Goal: Task Accomplishment & Management: Manage account settings

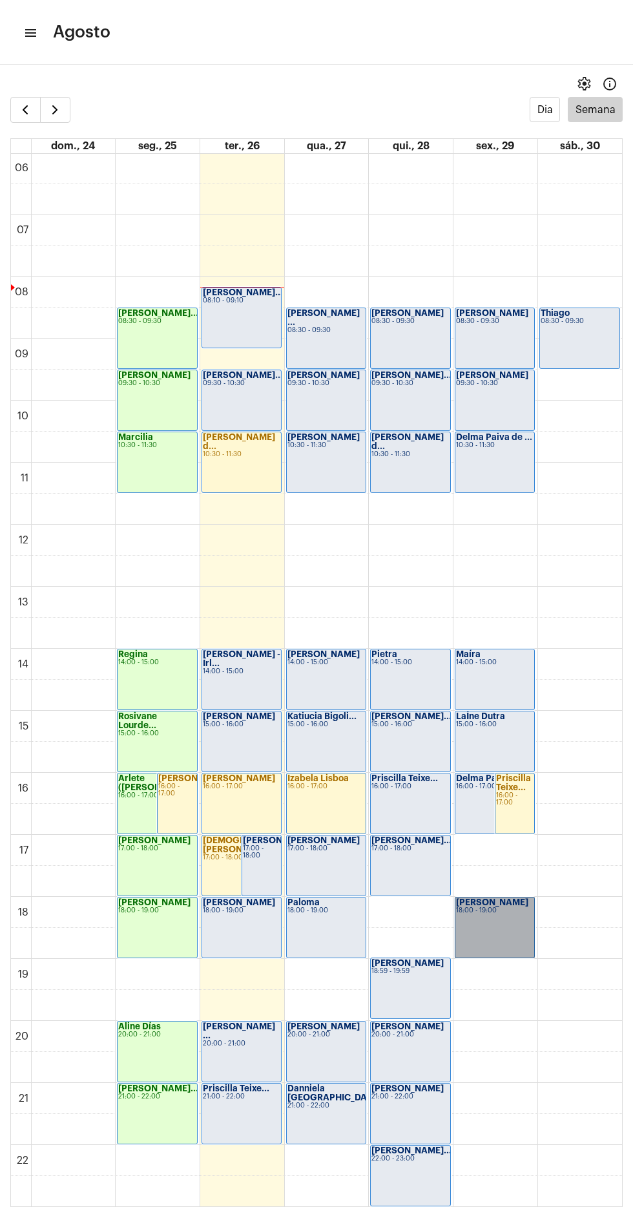
click at [489, 934] on link "Débora Rayane 18:00 - 19:00" at bounding box center [495, 927] width 80 height 61
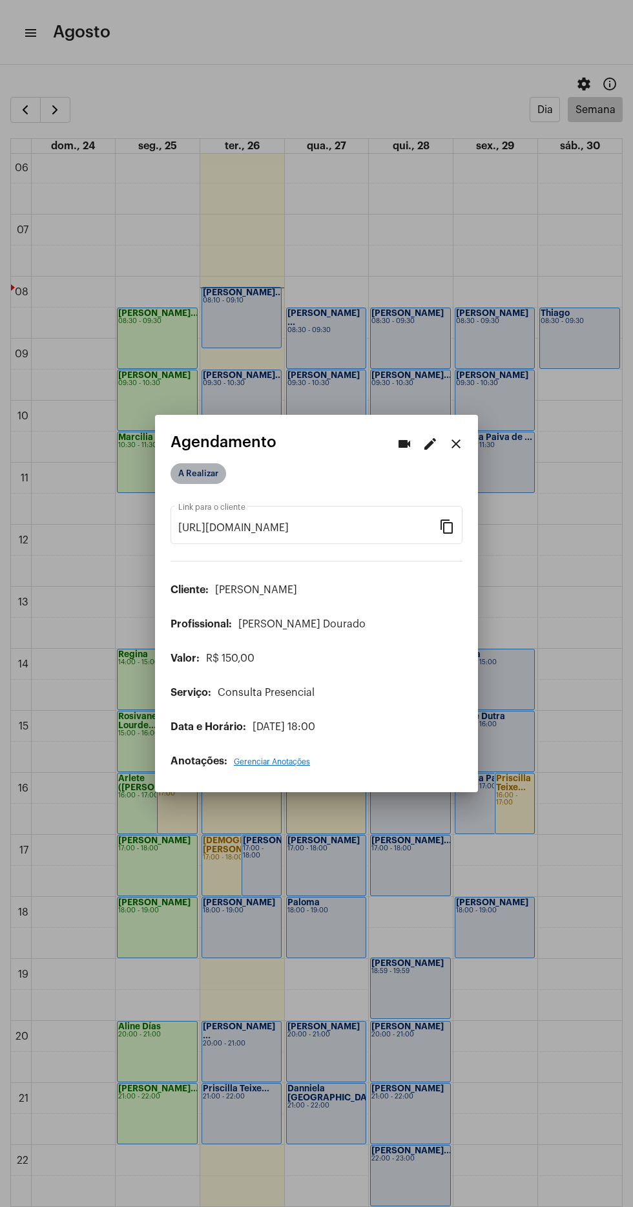
click at [207, 465] on mat-chip "A Realizar" at bounding box center [199, 473] width 56 height 21
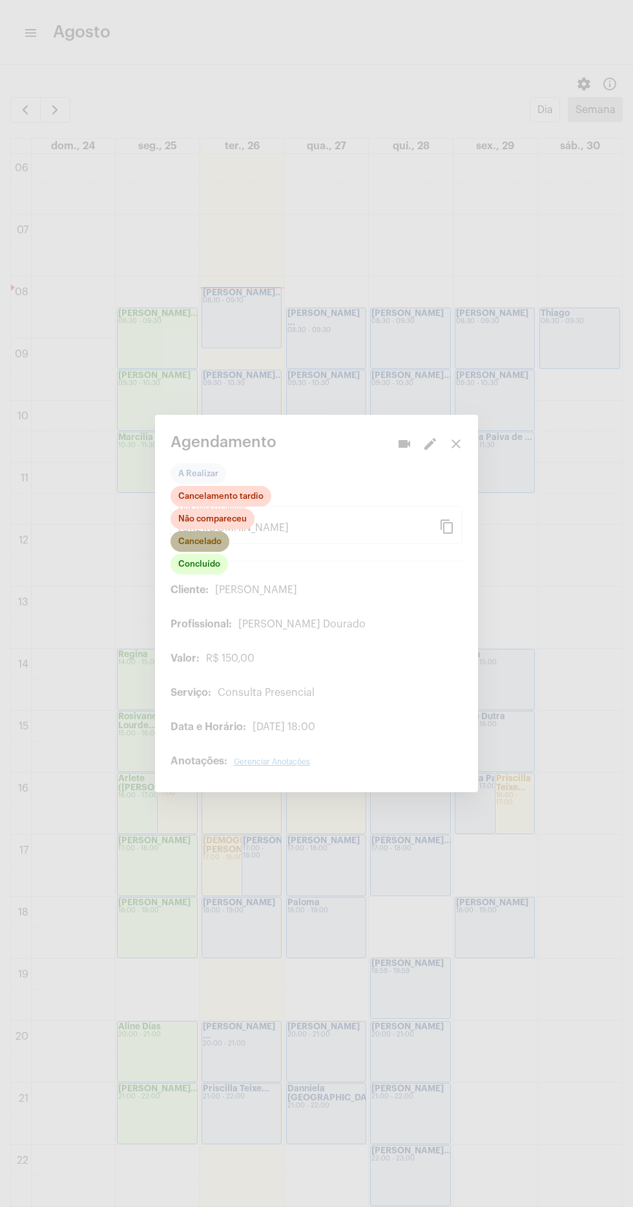
click at [211, 544] on mat-chip "Cancelado" at bounding box center [200, 541] width 59 height 21
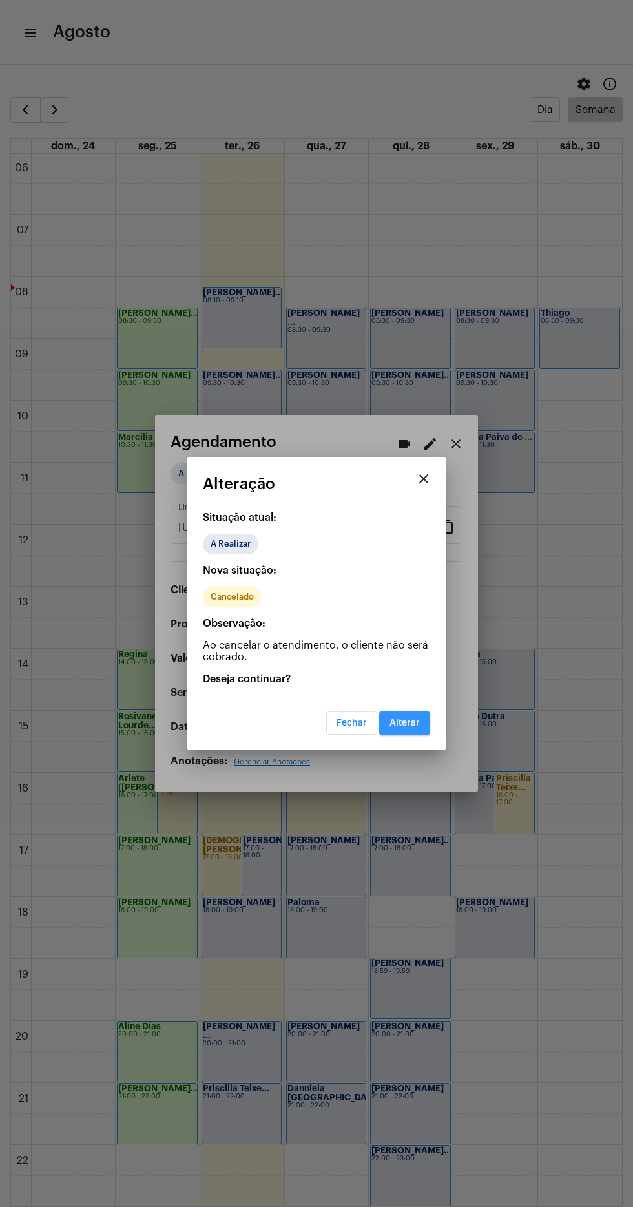
click at [419, 723] on span "Alterar" at bounding box center [405, 723] width 30 height 9
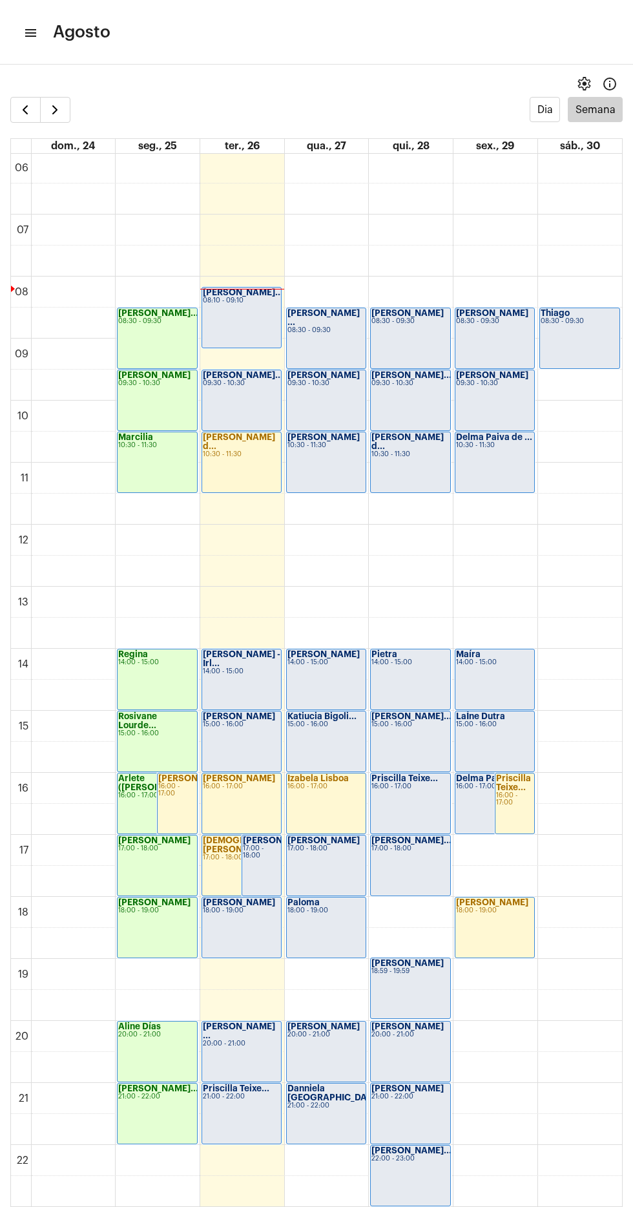
click at [23, 30] on mat-icon "menu" at bounding box center [29, 33] width 13 height 16
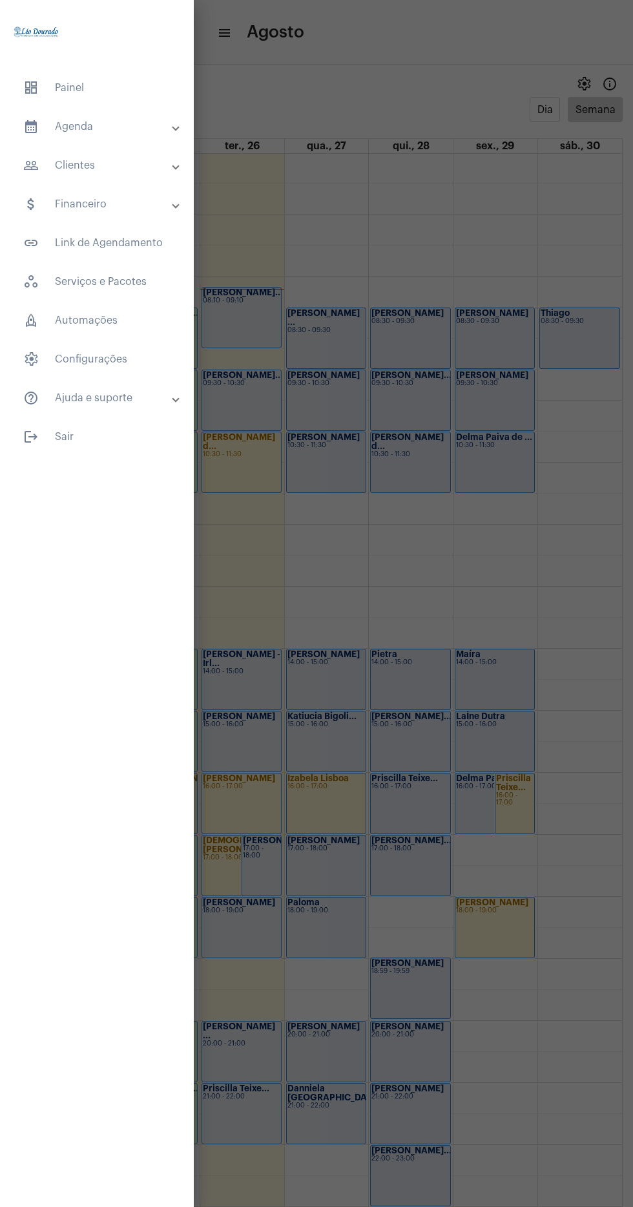
click at [57, 80] on span "dashboard Painel" at bounding box center [97, 87] width 168 height 31
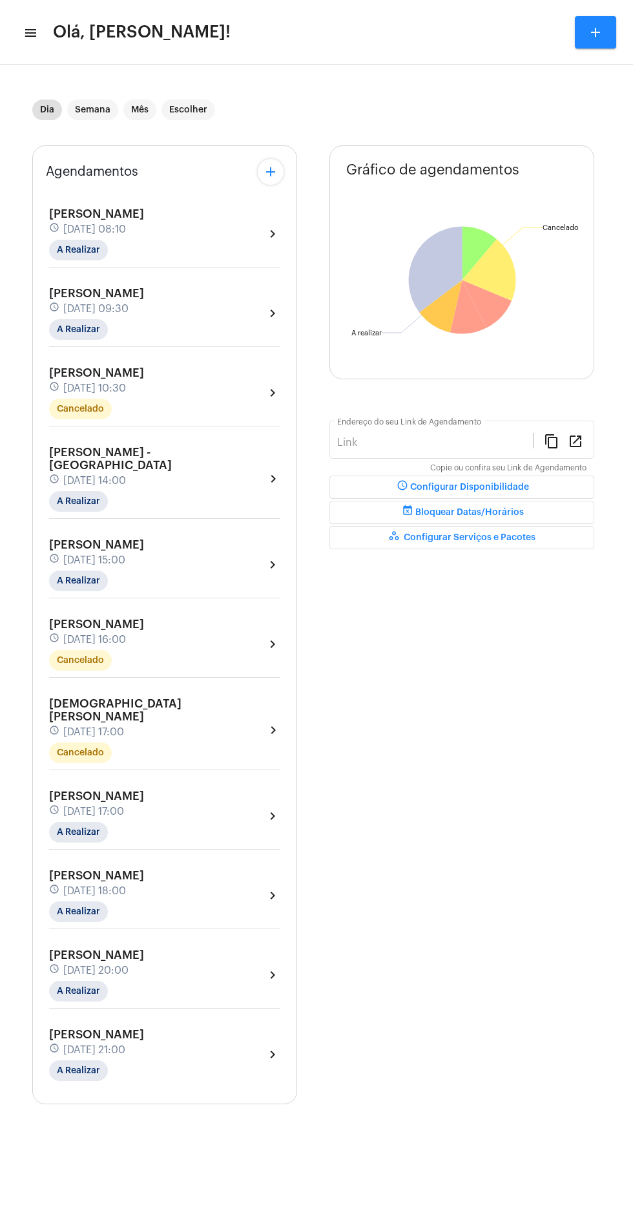
type input "[URL][DOMAIN_NAME][PERSON_NAME]"
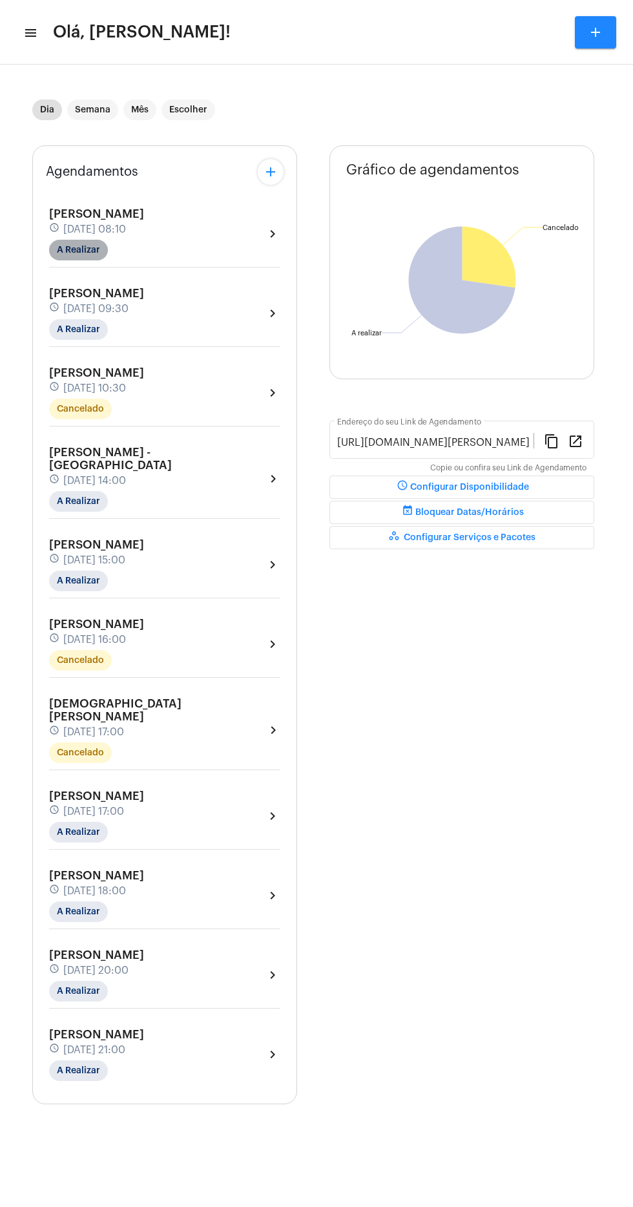
click at [50, 253] on mat-chip "A Realizar" at bounding box center [78, 250] width 59 height 21
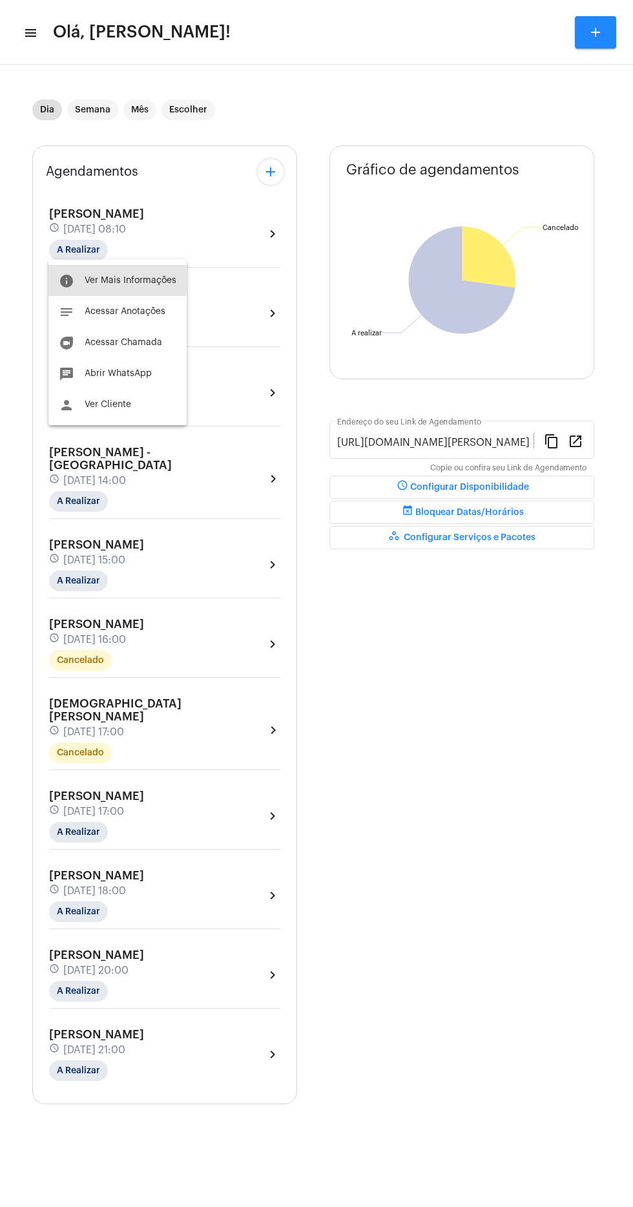
click at [69, 274] on mat-icon "info" at bounding box center [67, 281] width 16 height 16
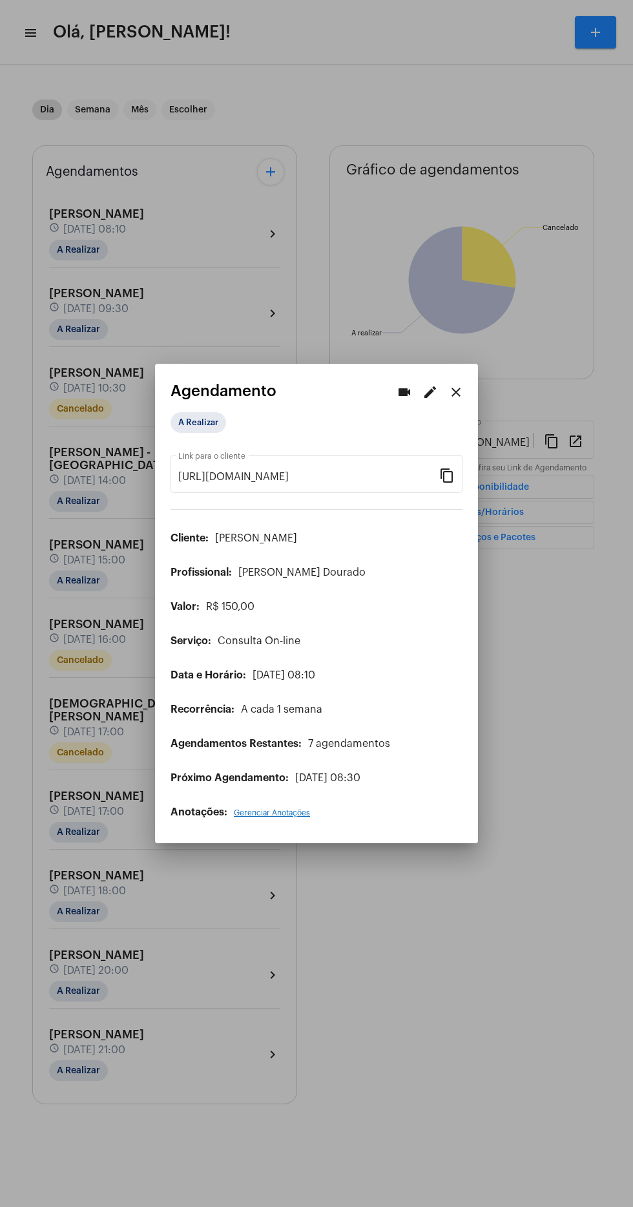
click at [389, 1014] on div at bounding box center [316, 603] width 633 height 1207
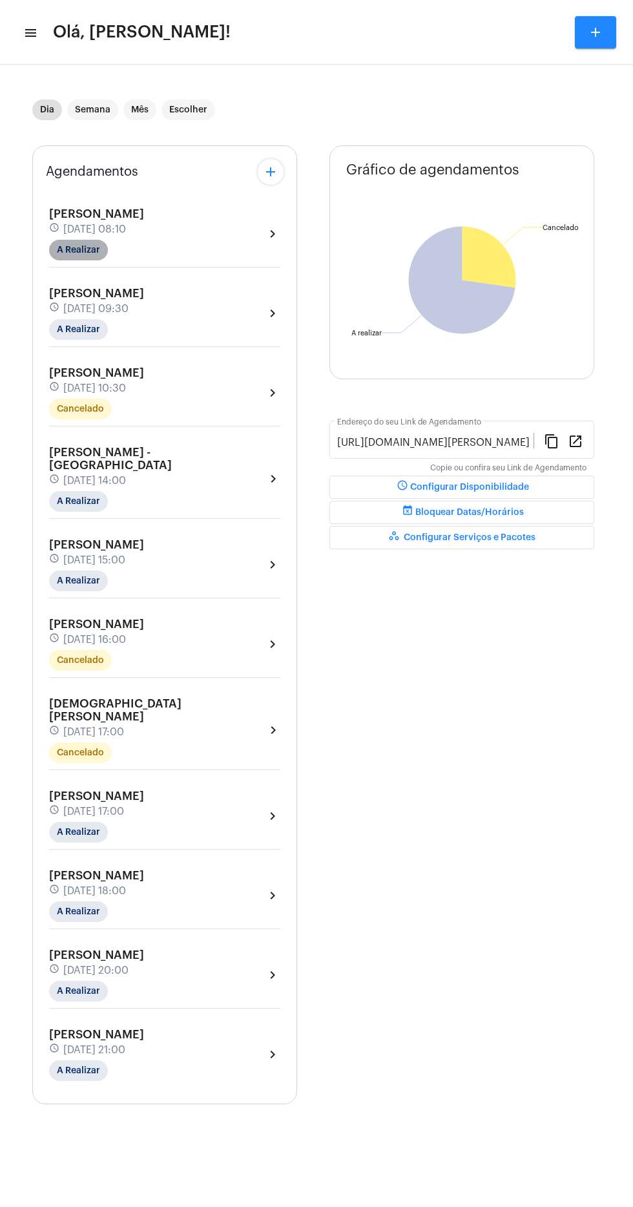
click at [71, 249] on mat-chip "A Realizar" at bounding box center [78, 250] width 59 height 21
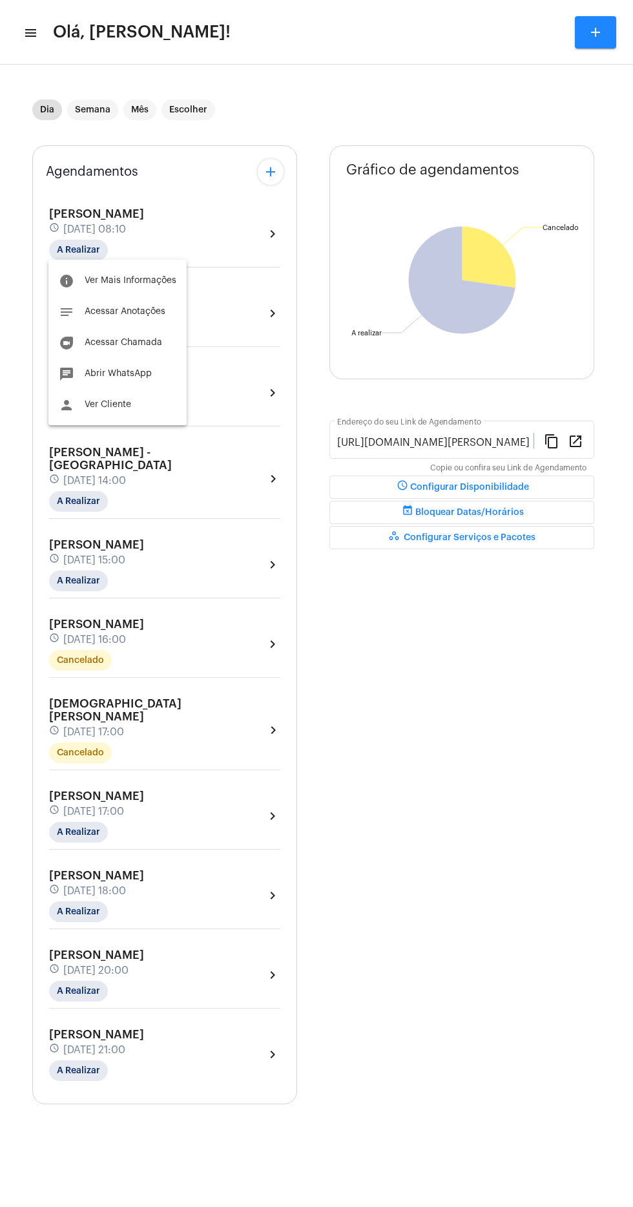
click at [66, 342] on mat-icon "duo" at bounding box center [67, 343] width 16 height 16
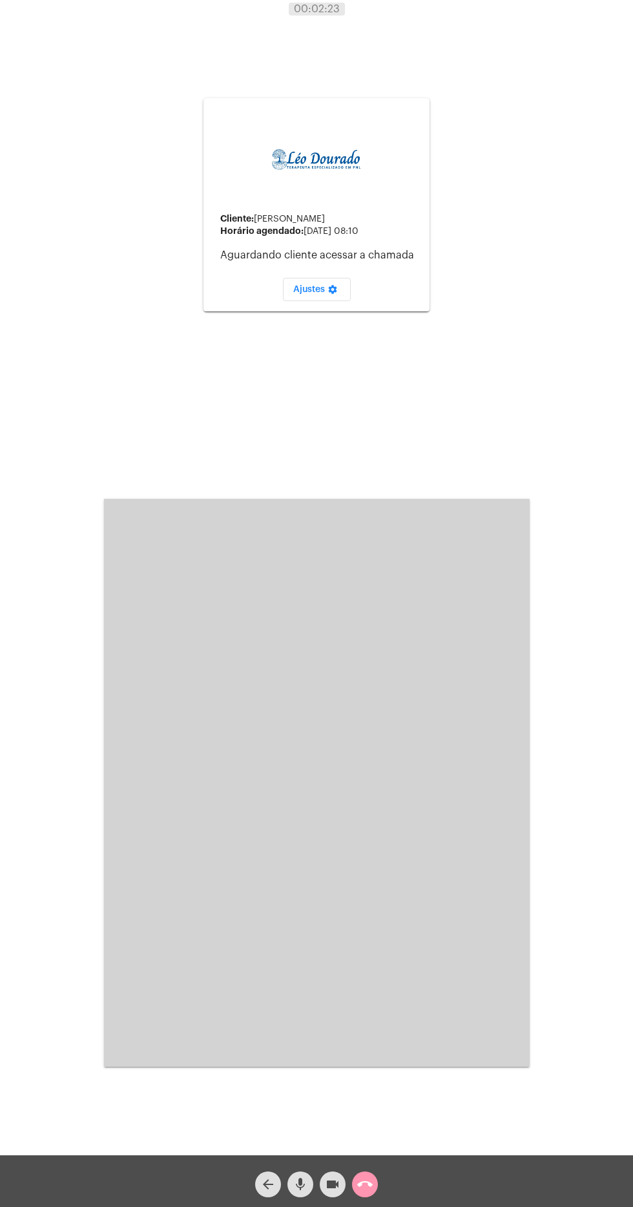
click at [436, 982] on video at bounding box center [317, 783] width 426 height 568
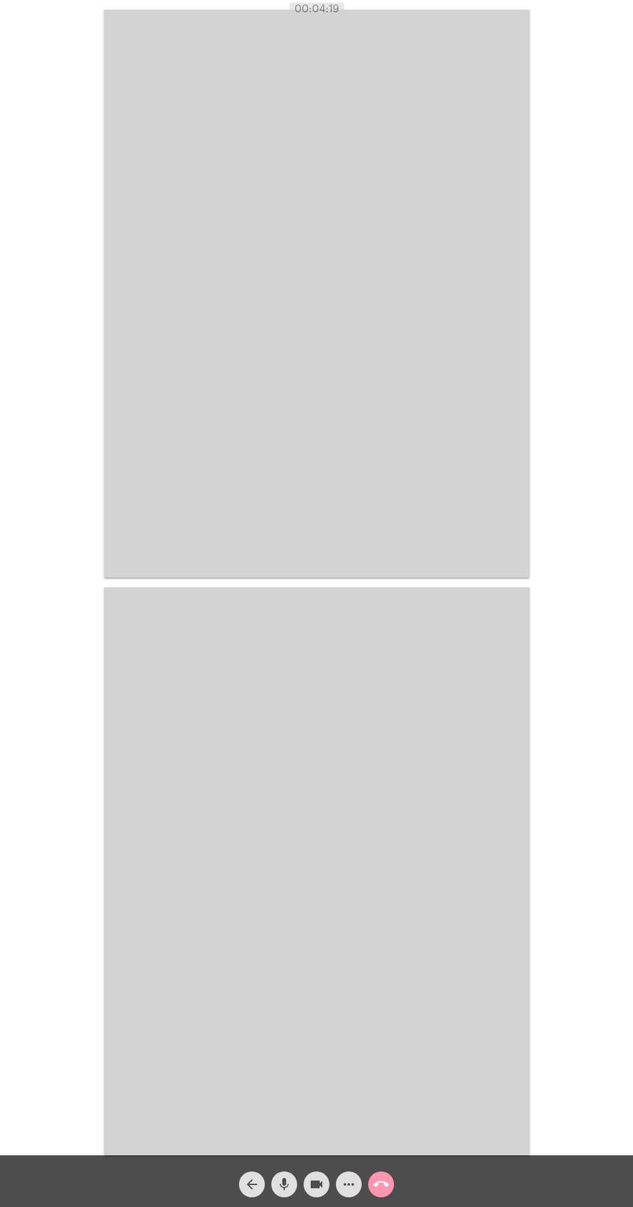
click at [419, 465] on video at bounding box center [317, 294] width 426 height 568
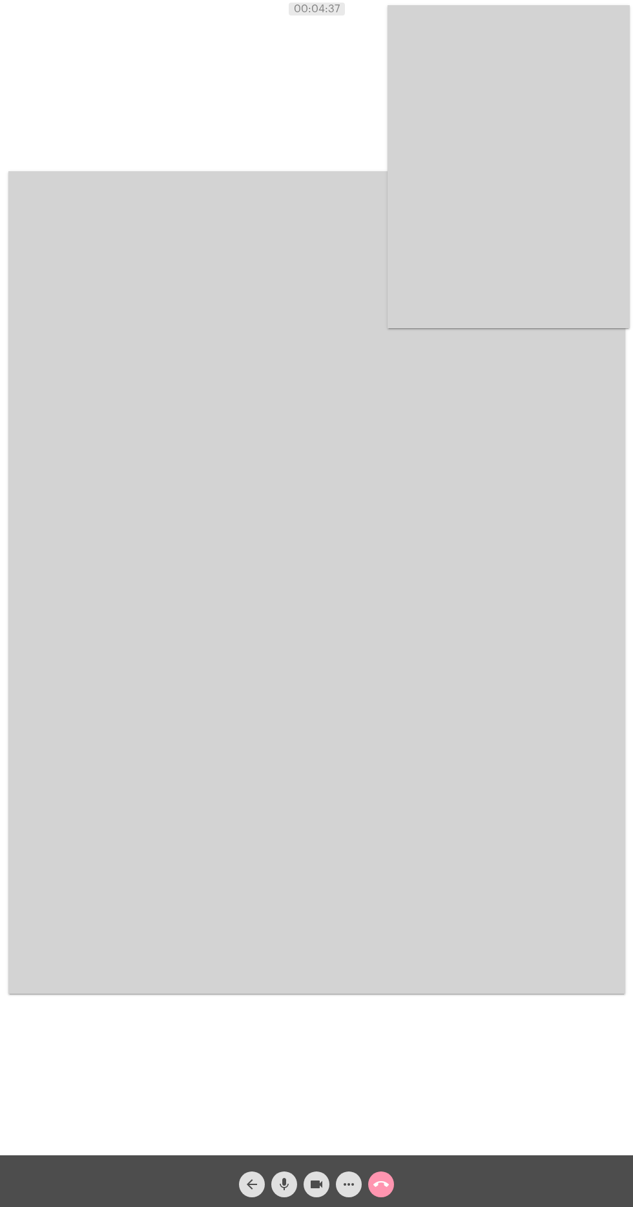
click at [436, 831] on video at bounding box center [316, 582] width 617 height 823
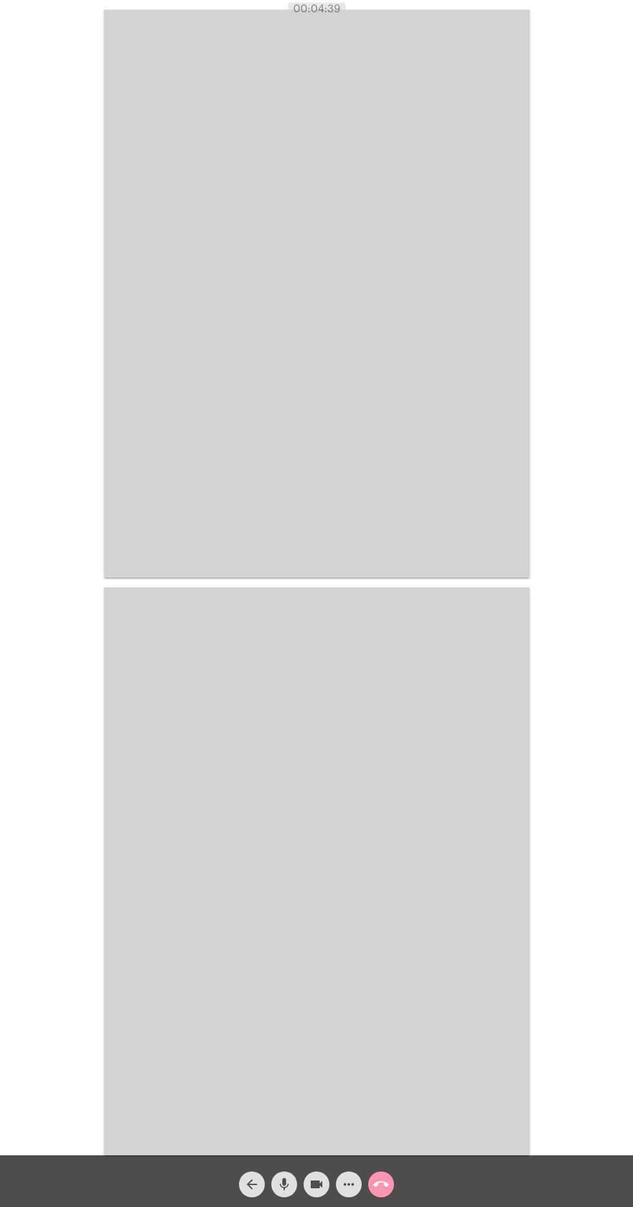
click at [349, 1185] on mat-icon "more_horiz" at bounding box center [349, 1185] width 16 height 16
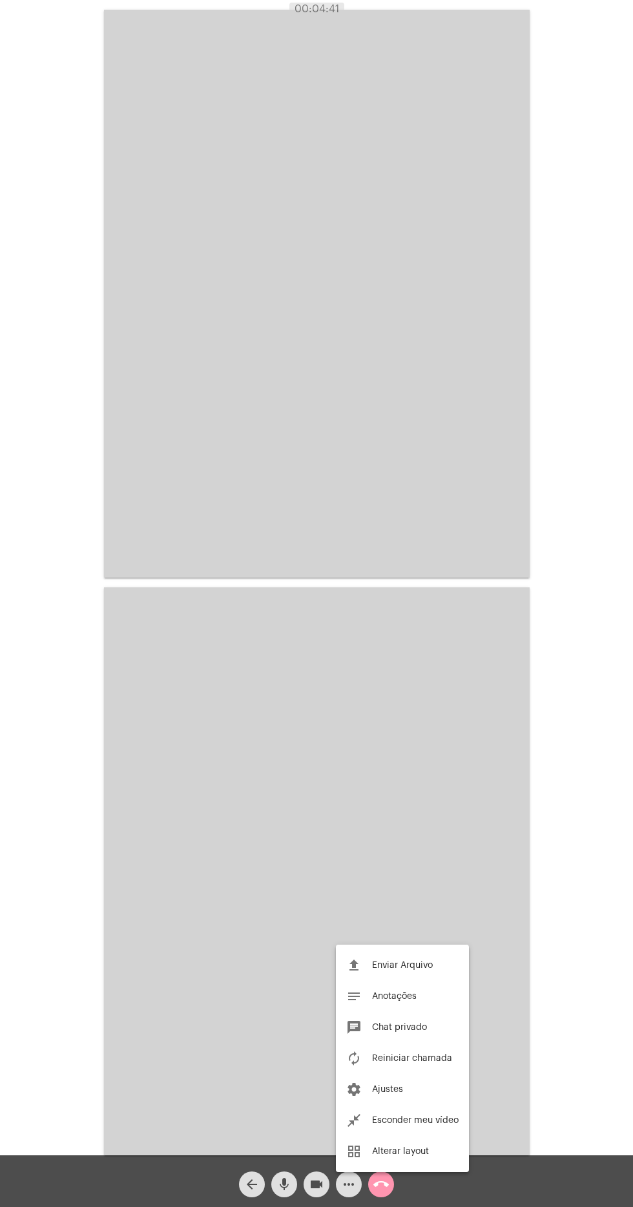
click at [456, 1066] on button "autorenew Reiniciar chamada" at bounding box center [402, 1058] width 133 height 31
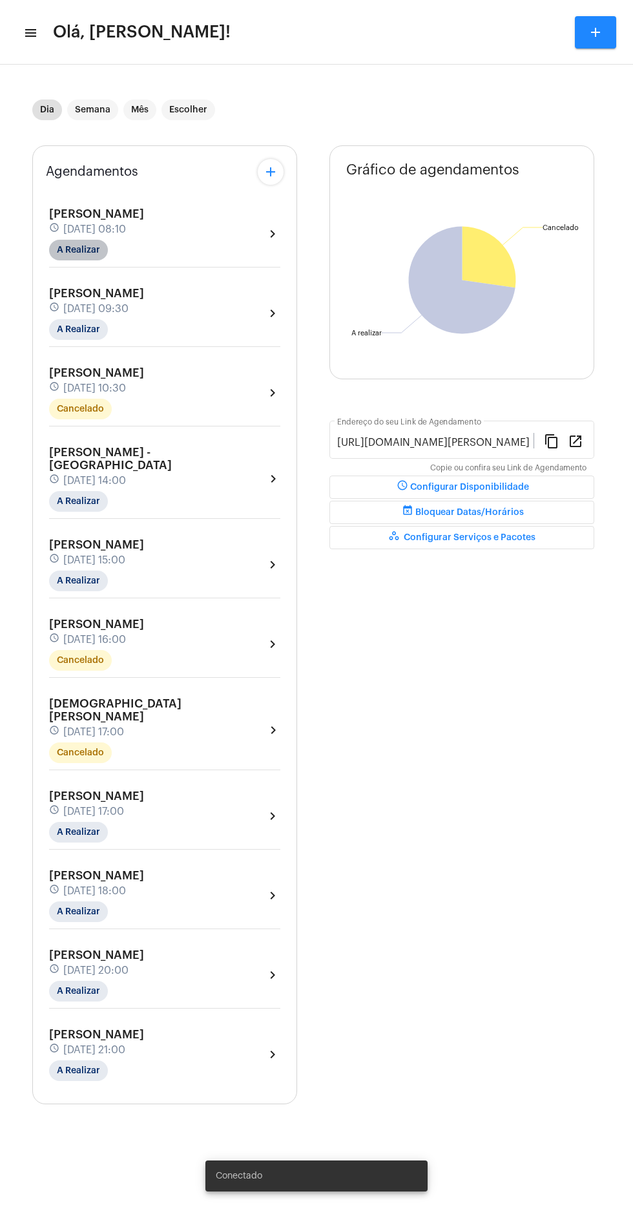
click at [89, 253] on mat-chip "A Realizar" at bounding box center [78, 250] width 59 height 21
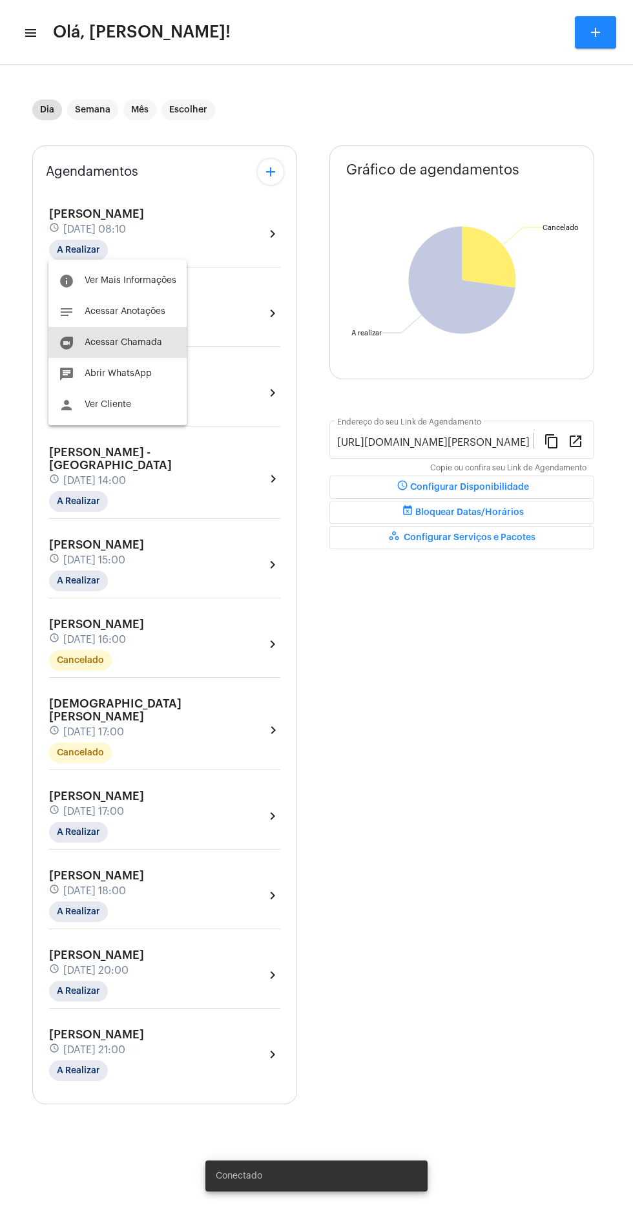
click at [143, 339] on span "Acessar Chamada" at bounding box center [124, 342] width 78 height 9
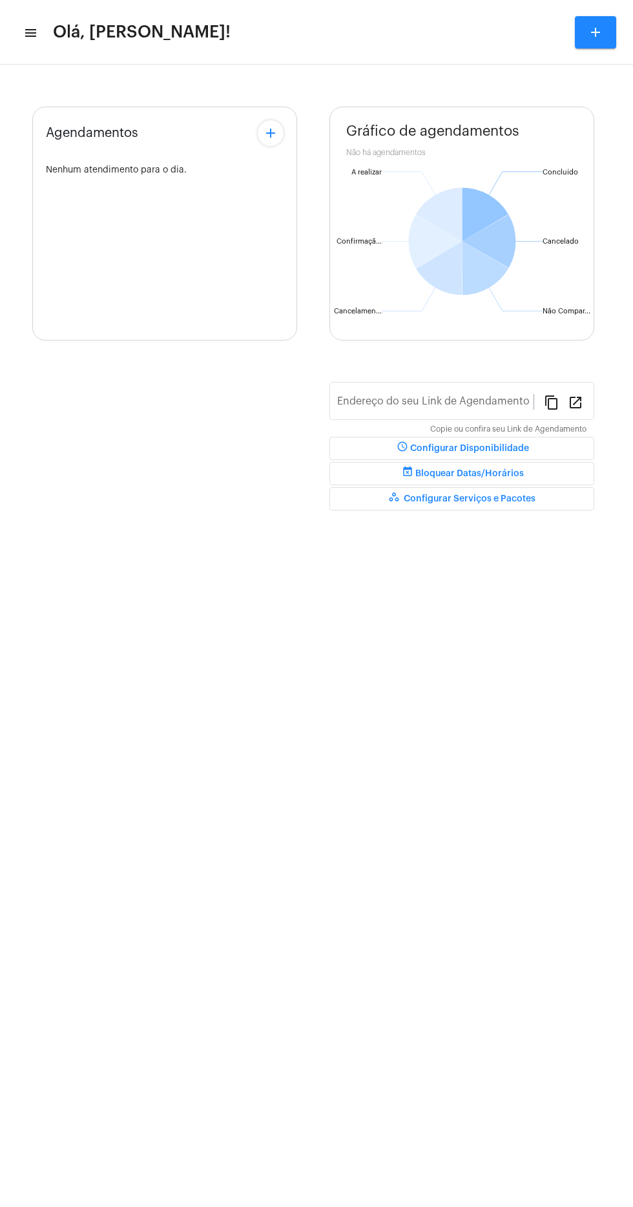
type input "https://neft.com.br/léo-rezende-dourado-"
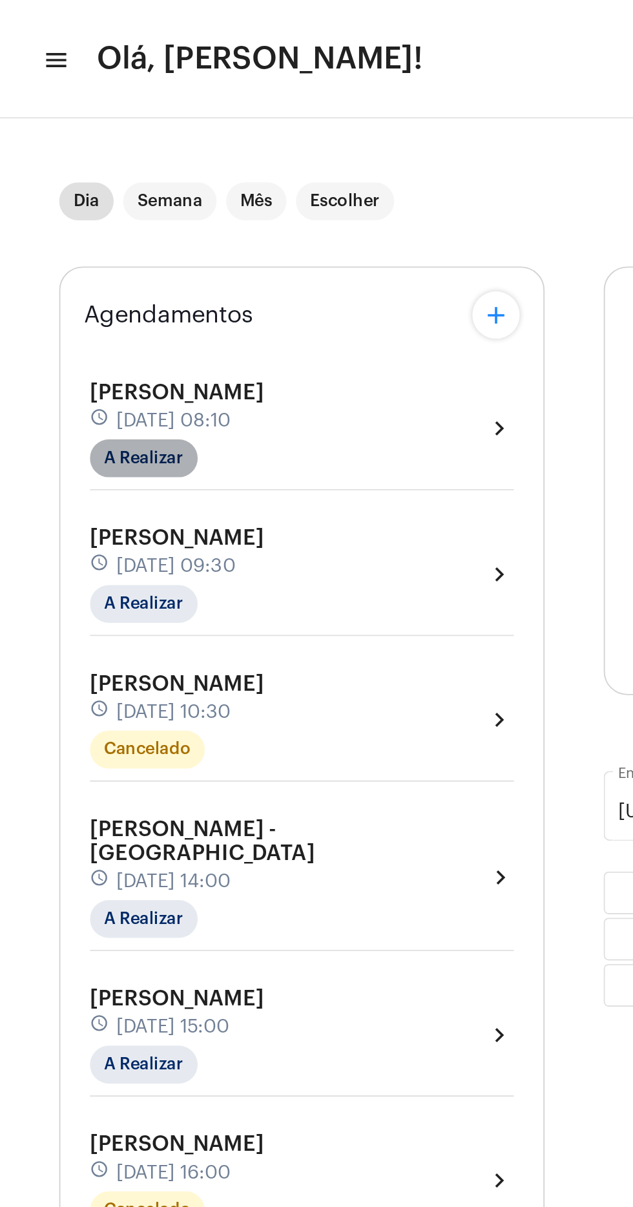
click at [85, 246] on mat-chip "A Realizar" at bounding box center [78, 250] width 59 height 21
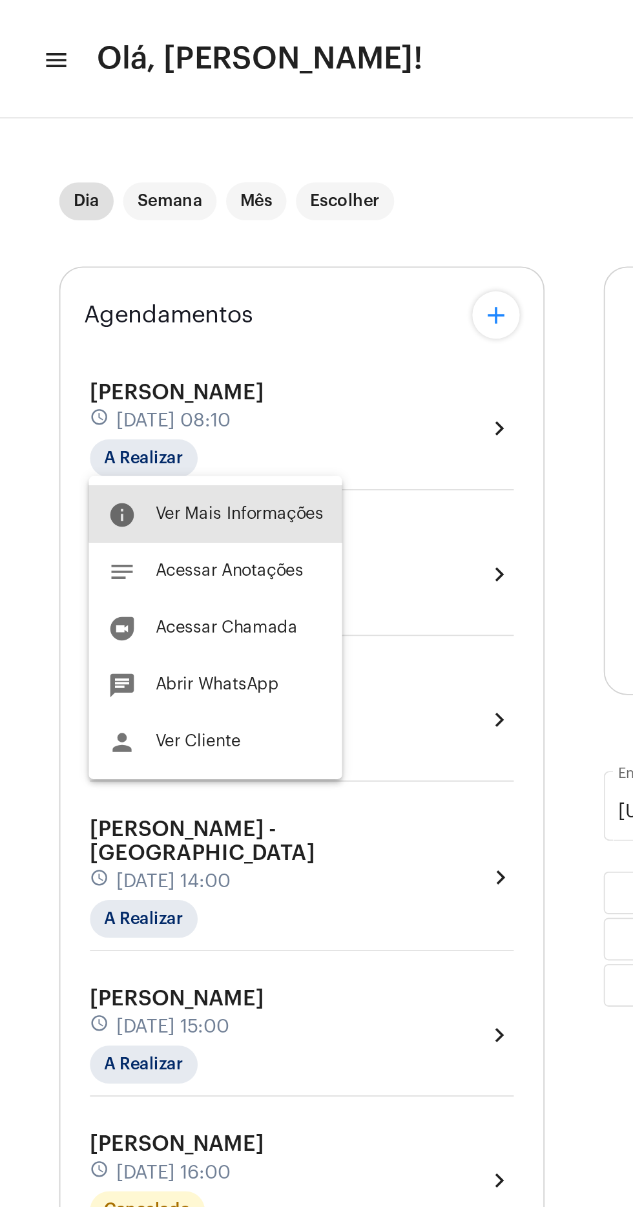
click at [136, 270] on button "info Ver Mais Informações" at bounding box center [117, 280] width 138 height 31
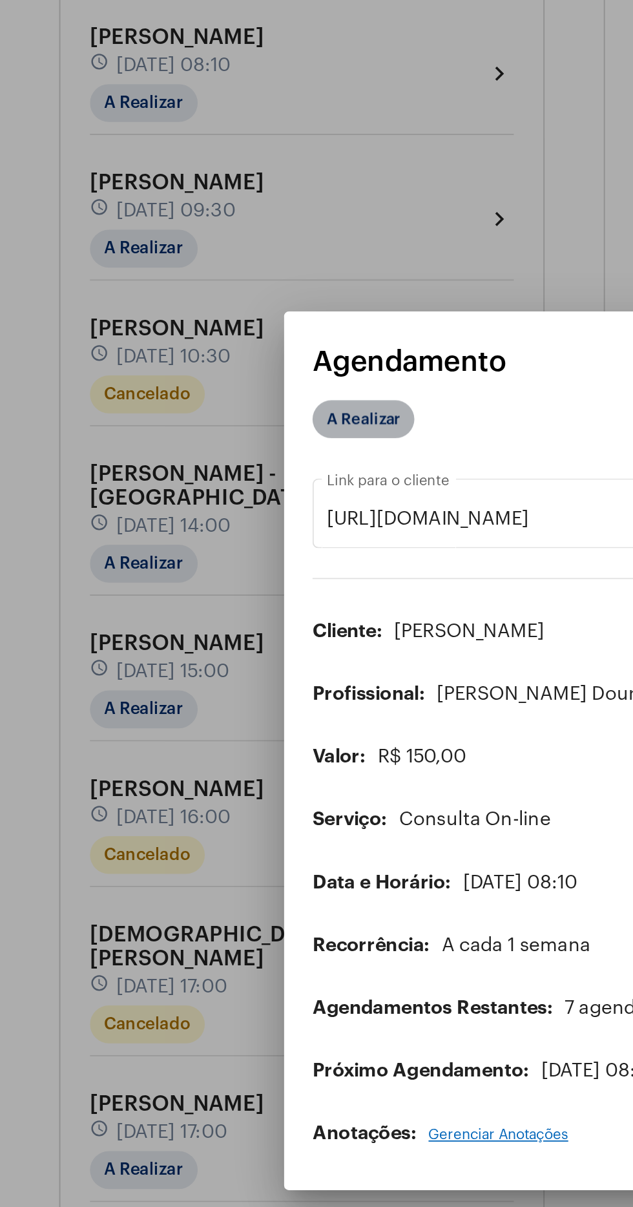
click at [212, 412] on mat-chip "A Realizar" at bounding box center [199, 422] width 56 height 21
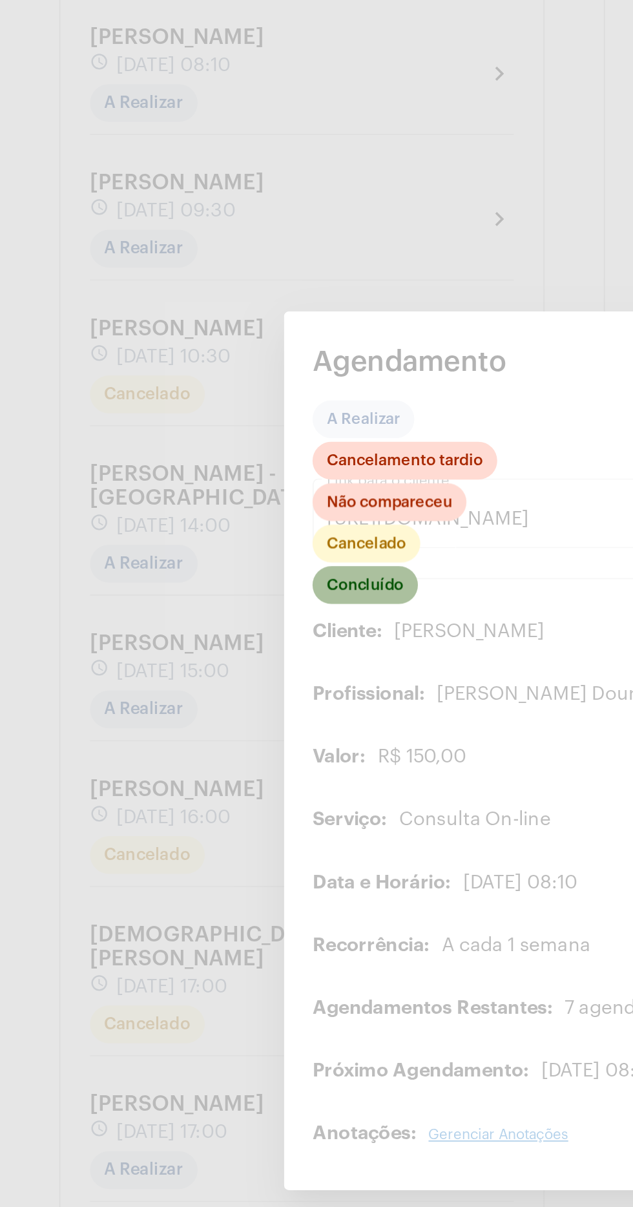
click at [217, 507] on mat-chip "Concluído" at bounding box center [200, 513] width 58 height 21
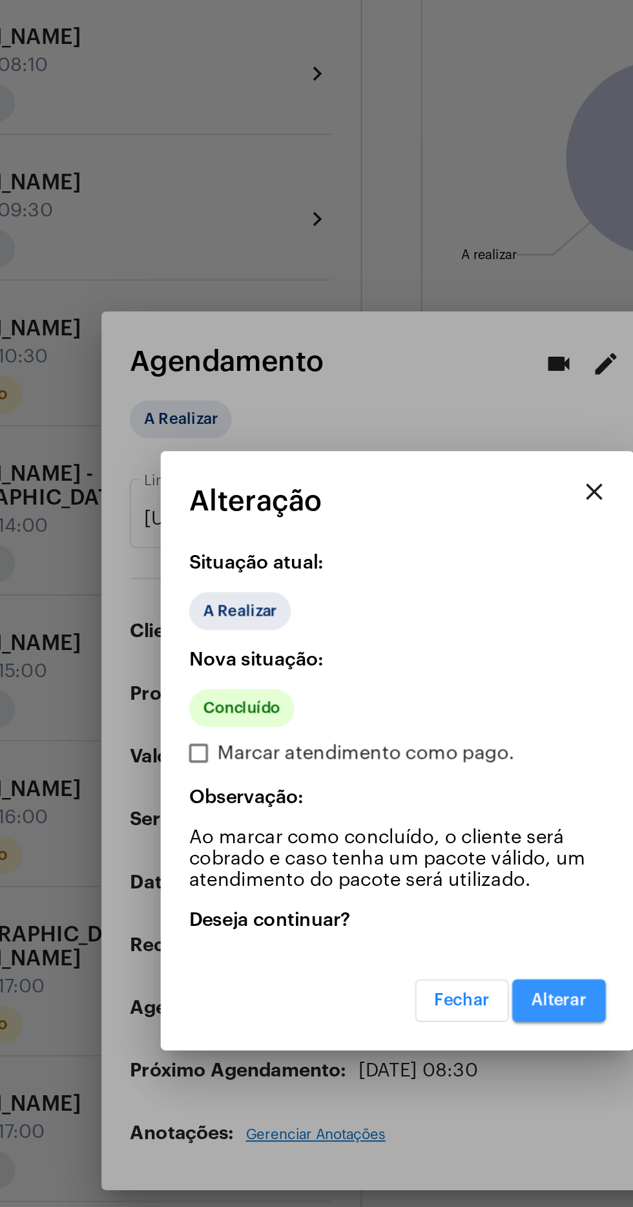
click at [414, 732] on button "Alterar" at bounding box center [404, 739] width 51 height 23
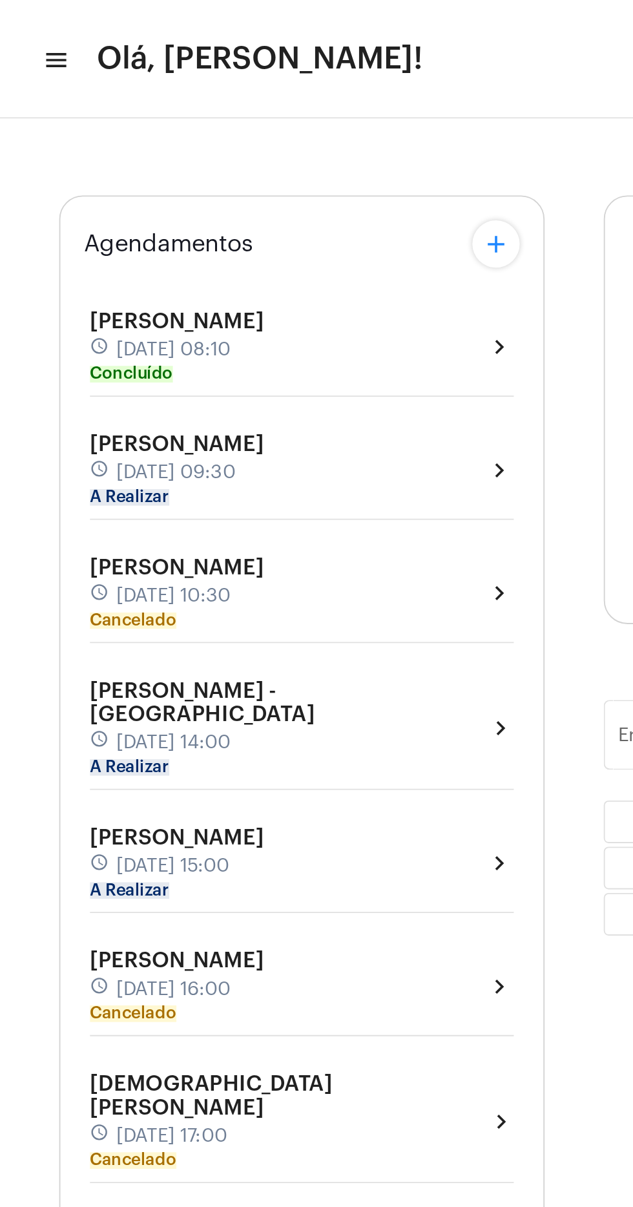
type input "[URL][DOMAIN_NAME][PERSON_NAME]"
